Goal: Transaction & Acquisition: Purchase product/service

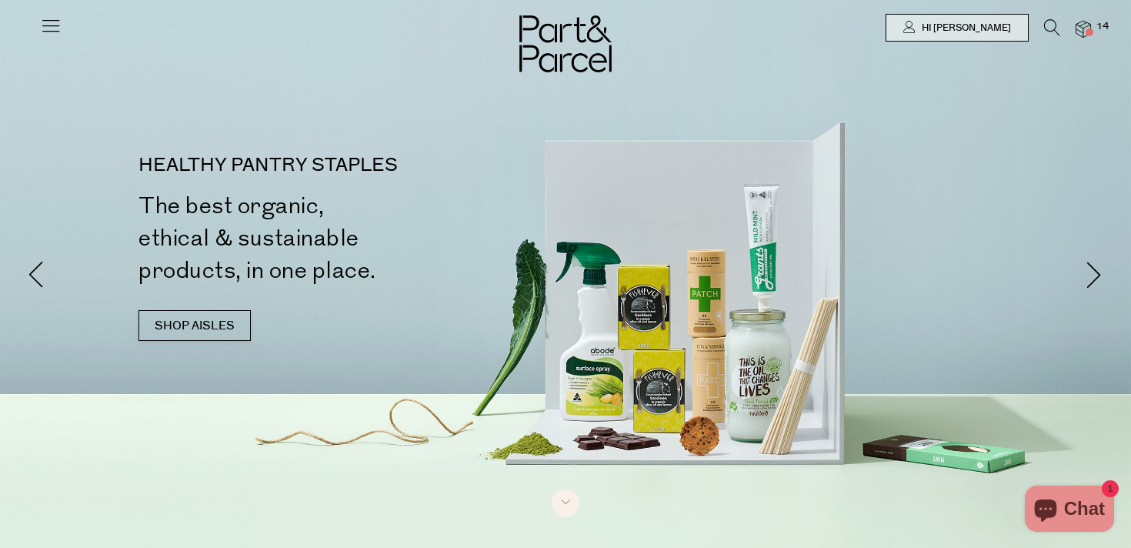
click at [1045, 25] on icon at bounding box center [1052, 27] width 16 height 17
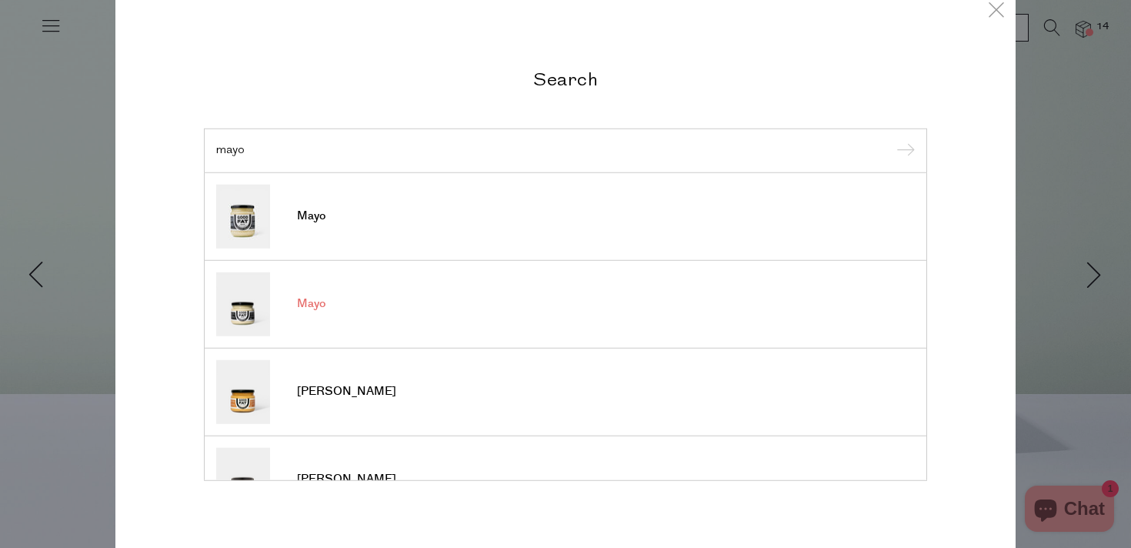
type input "mayo"
click at [305, 304] on span "Mayo" at bounding box center [311, 303] width 28 height 15
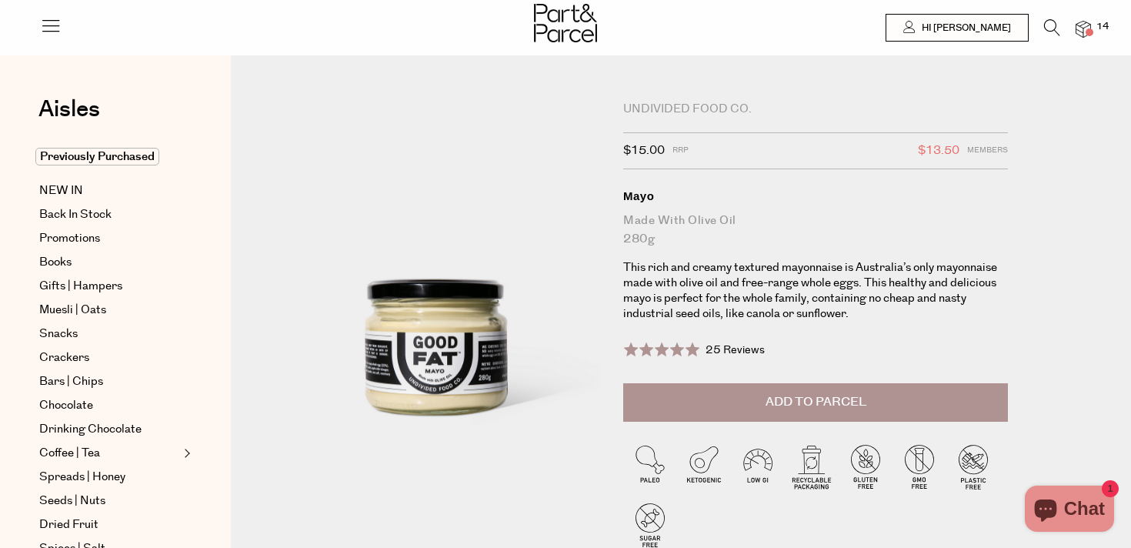
click at [802, 400] on span "Add to Parcel" at bounding box center [815, 402] width 101 height 18
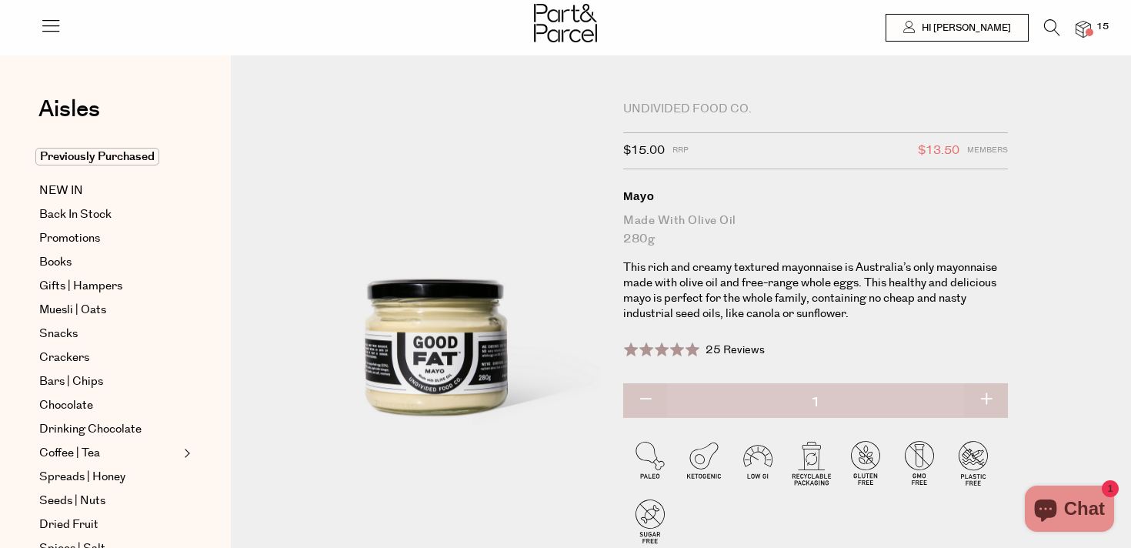
click at [987, 400] on button "button" at bounding box center [986, 400] width 44 height 34
type input "2"
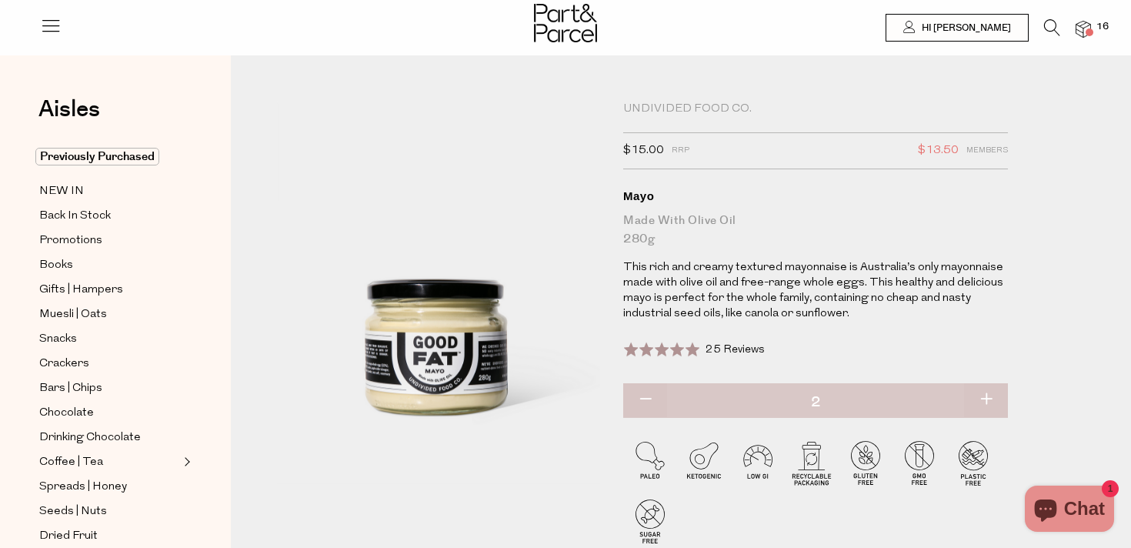
click at [1091, 30] on span at bounding box center [1089, 32] width 8 height 8
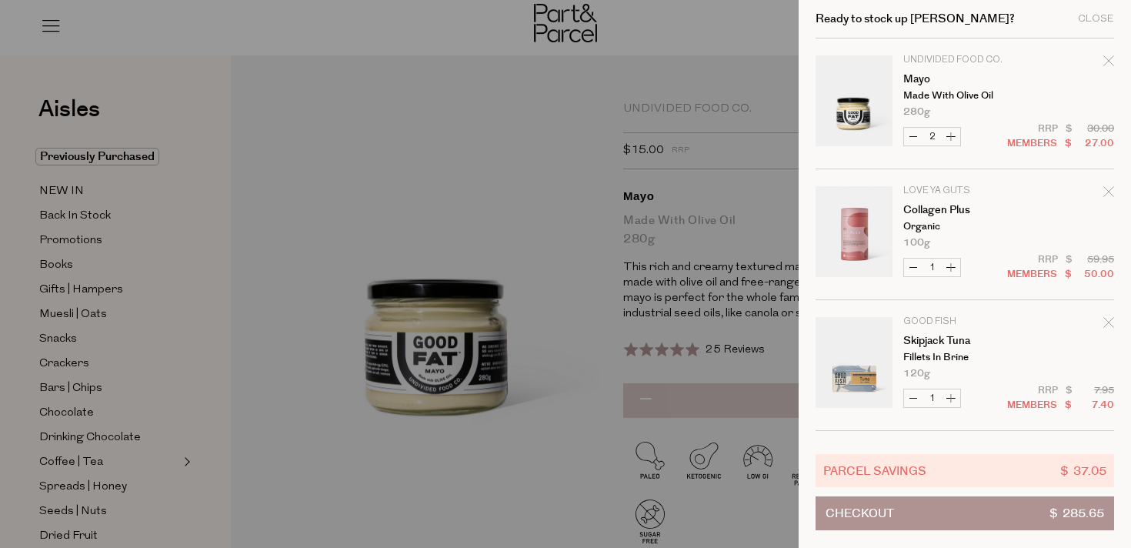
click at [1104, 196] on icon "Remove Collagen Plus" at bounding box center [1108, 191] width 11 height 11
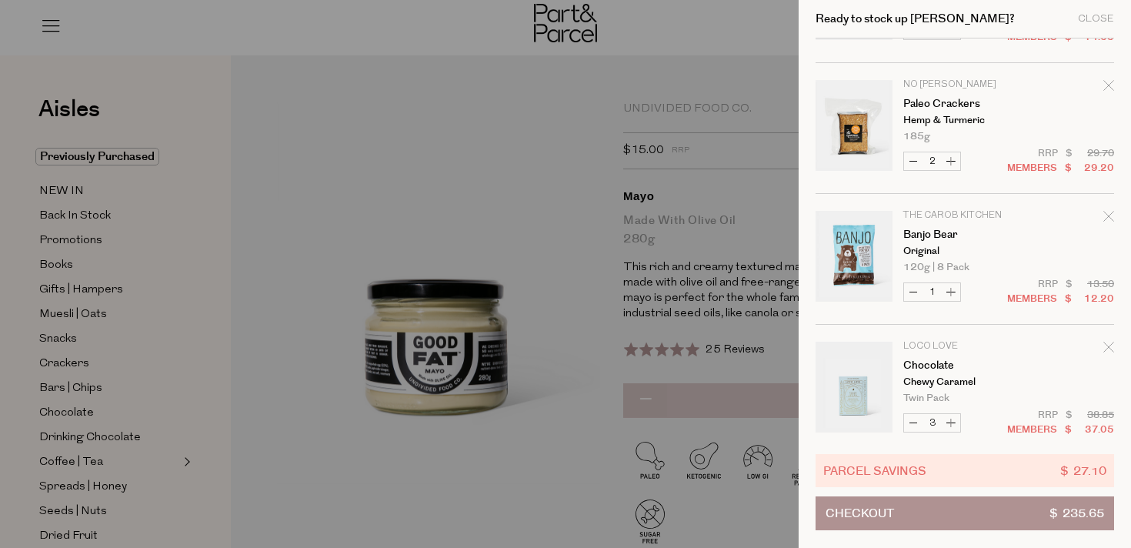
scroll to position [779, 0]
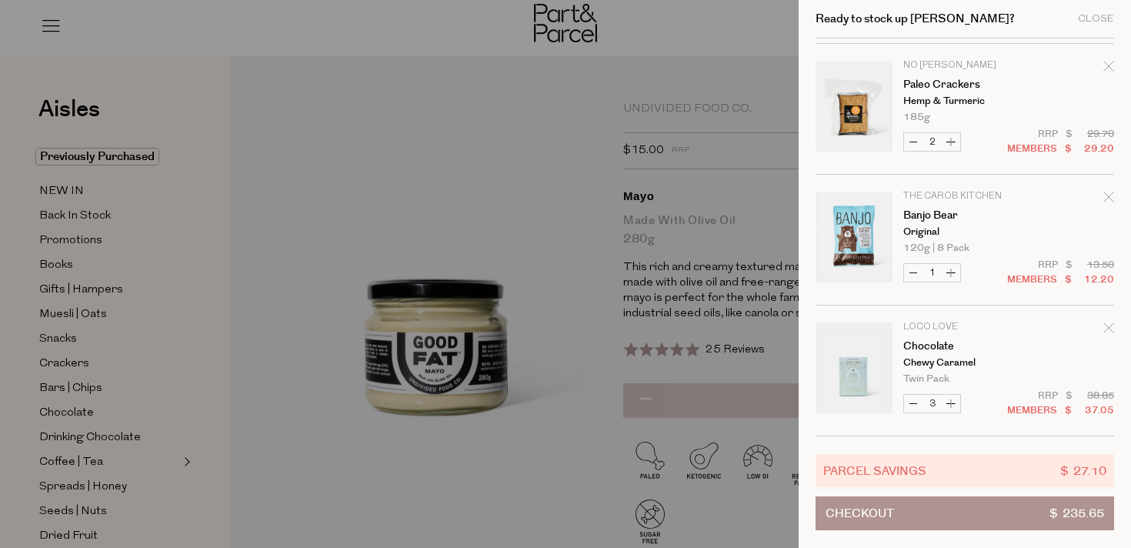
click at [931, 519] on button "Checkout $ 235.65" at bounding box center [964, 513] width 298 height 34
